Goal: Navigation & Orientation: Find specific page/section

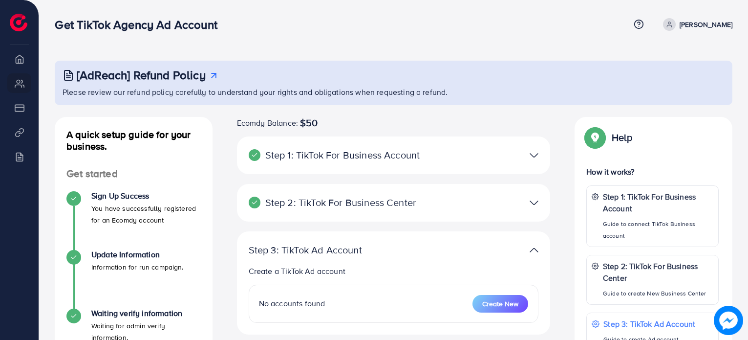
scroll to position [147, 0]
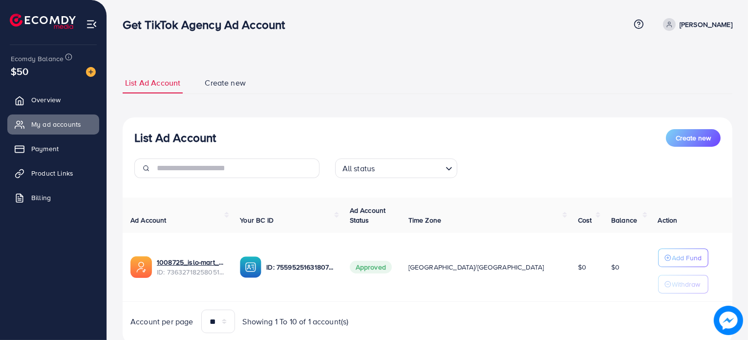
scroll to position [31, 0]
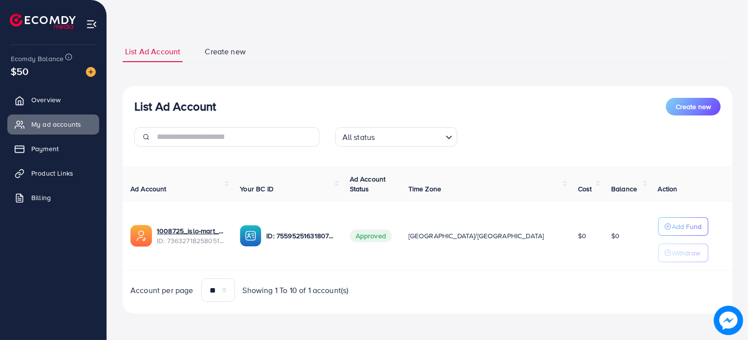
click at [89, 19] on img at bounding box center [91, 24] width 11 height 11
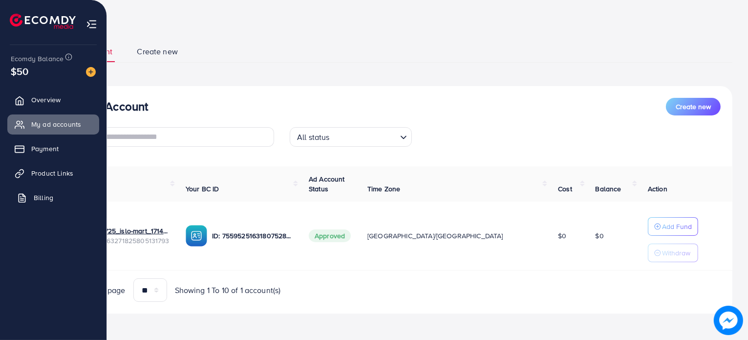
click at [42, 195] on span "Billing" at bounding box center [44, 198] width 20 height 10
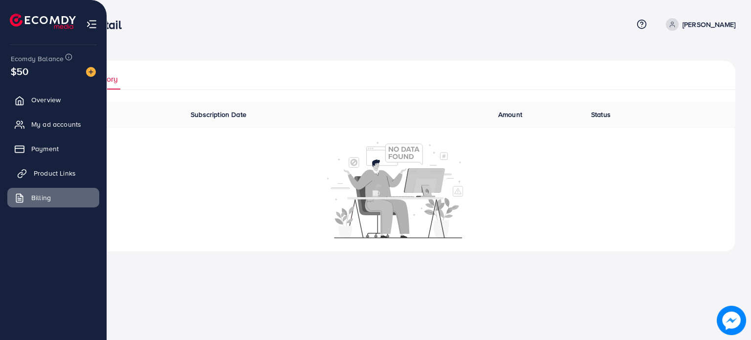
click at [45, 173] on span "Product Links" at bounding box center [55, 173] width 42 height 10
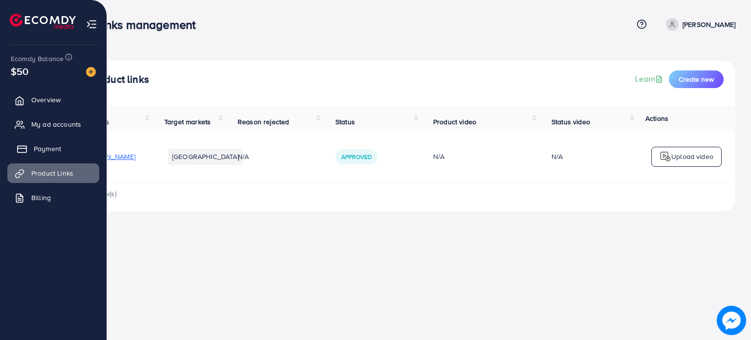
click at [41, 146] on span "Payment" at bounding box center [47, 149] width 27 height 10
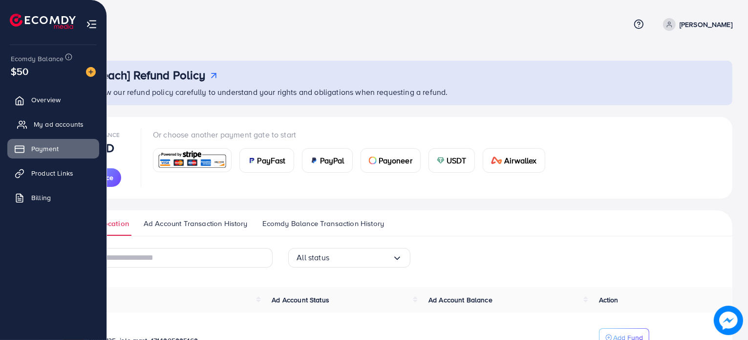
click at [45, 123] on span "My ad accounts" at bounding box center [59, 124] width 50 height 10
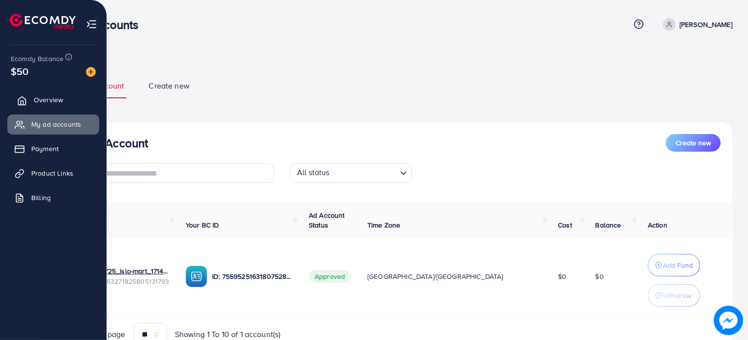
click at [42, 101] on span "Overview" at bounding box center [48, 100] width 29 height 10
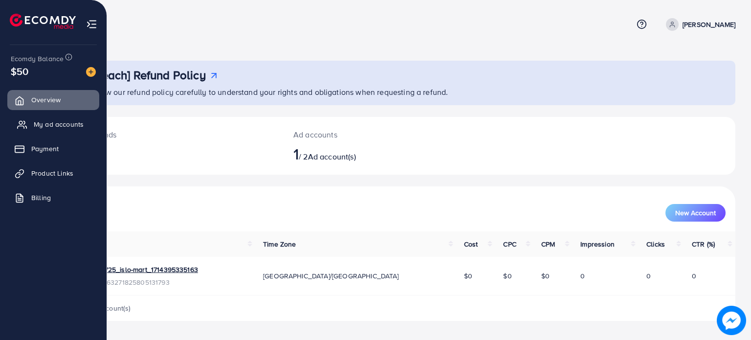
click at [41, 120] on span "My ad accounts" at bounding box center [59, 124] width 50 height 10
